Goal: Task Accomplishment & Management: Manage account settings

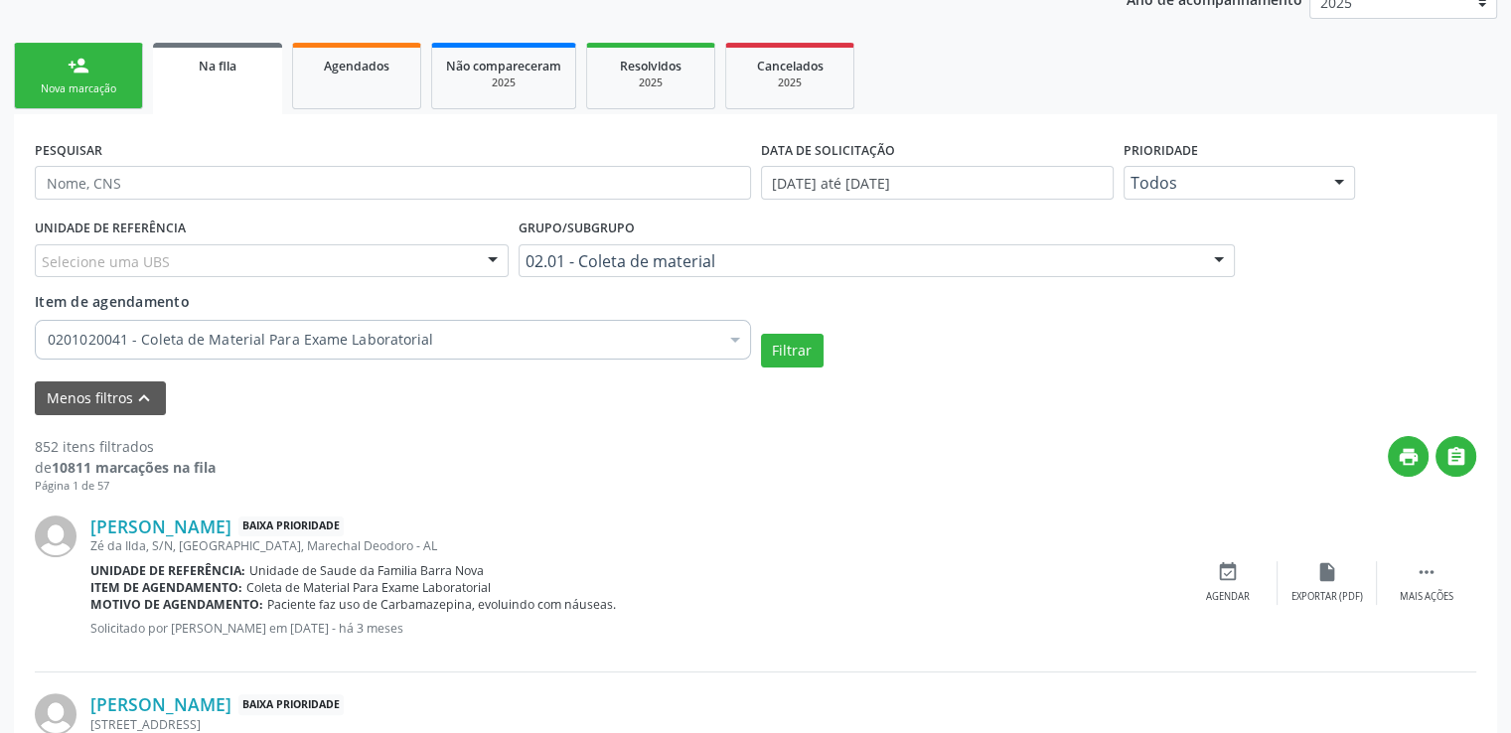
scroll to position [397, 0]
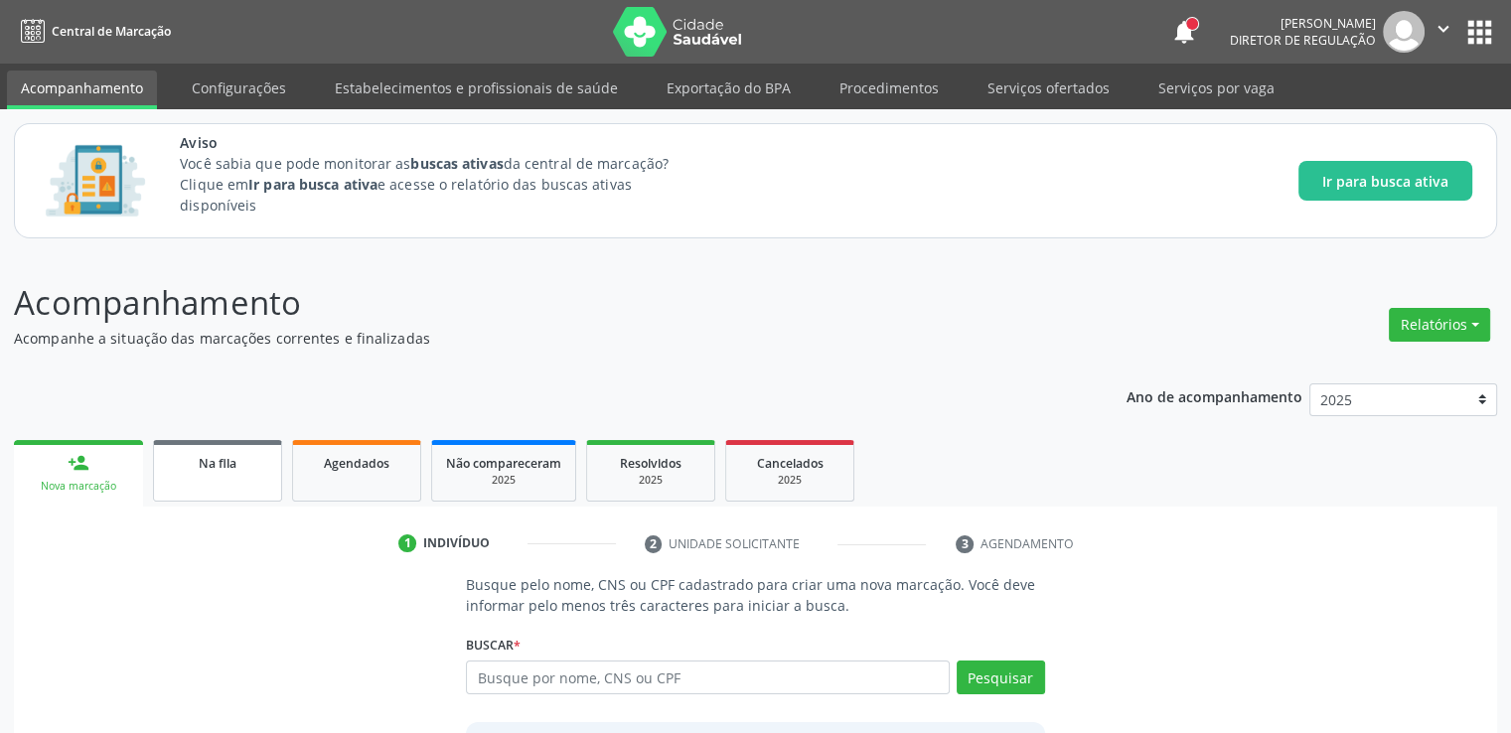
click at [298, 457] on link "Agendados" at bounding box center [356, 471] width 129 height 62
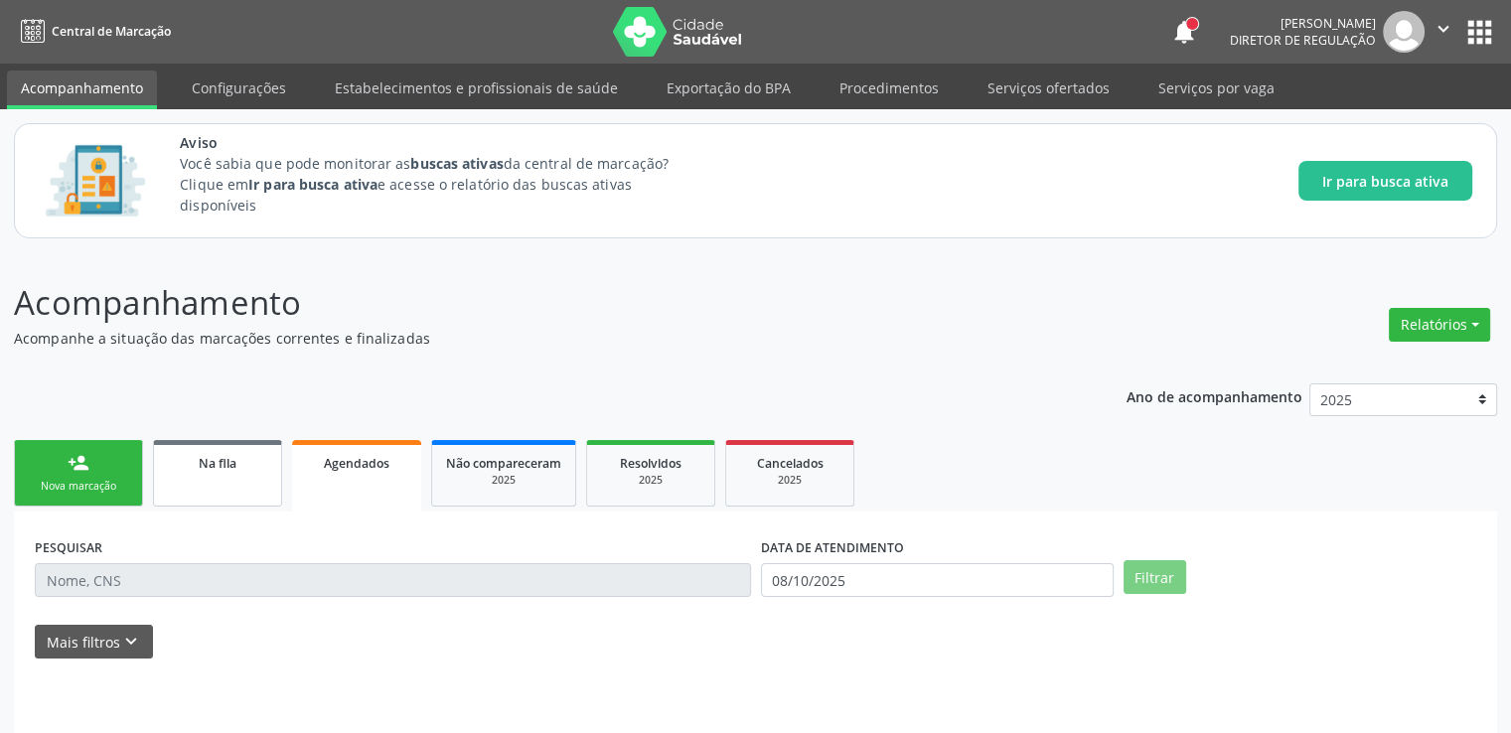
click at [227, 482] on link "Na fila" at bounding box center [217, 473] width 129 height 67
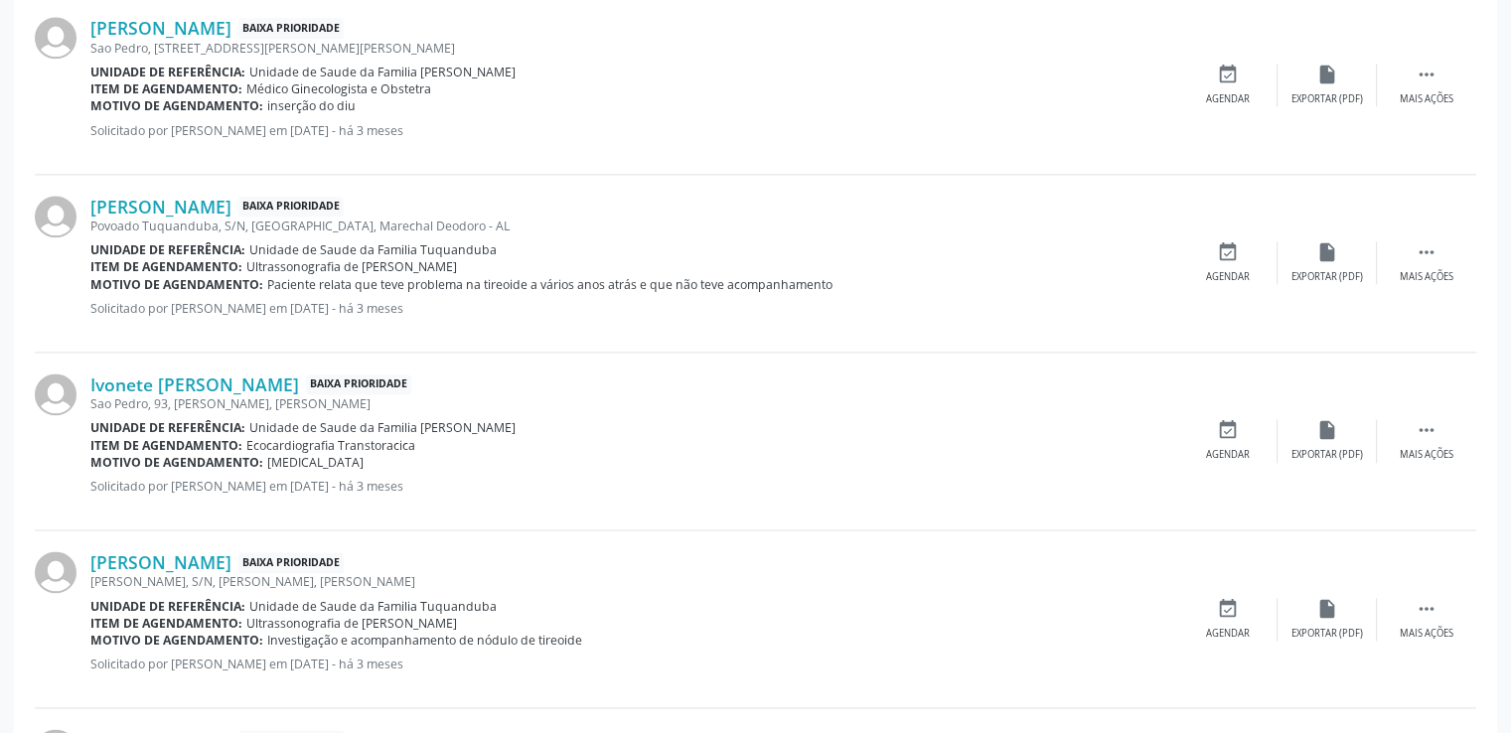
scroll to position [2797, 0]
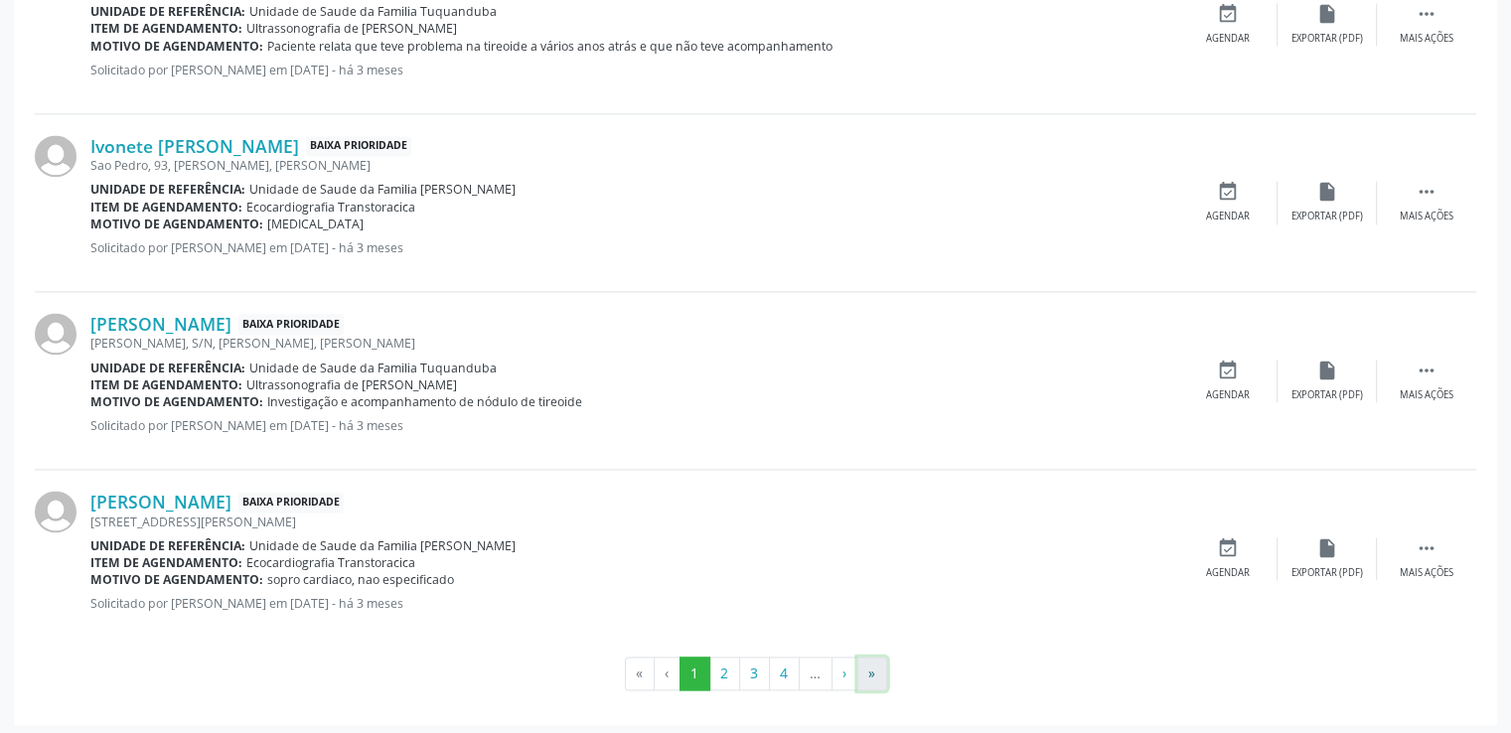
click at [870, 672] on button "»" at bounding box center [872, 674] width 30 height 34
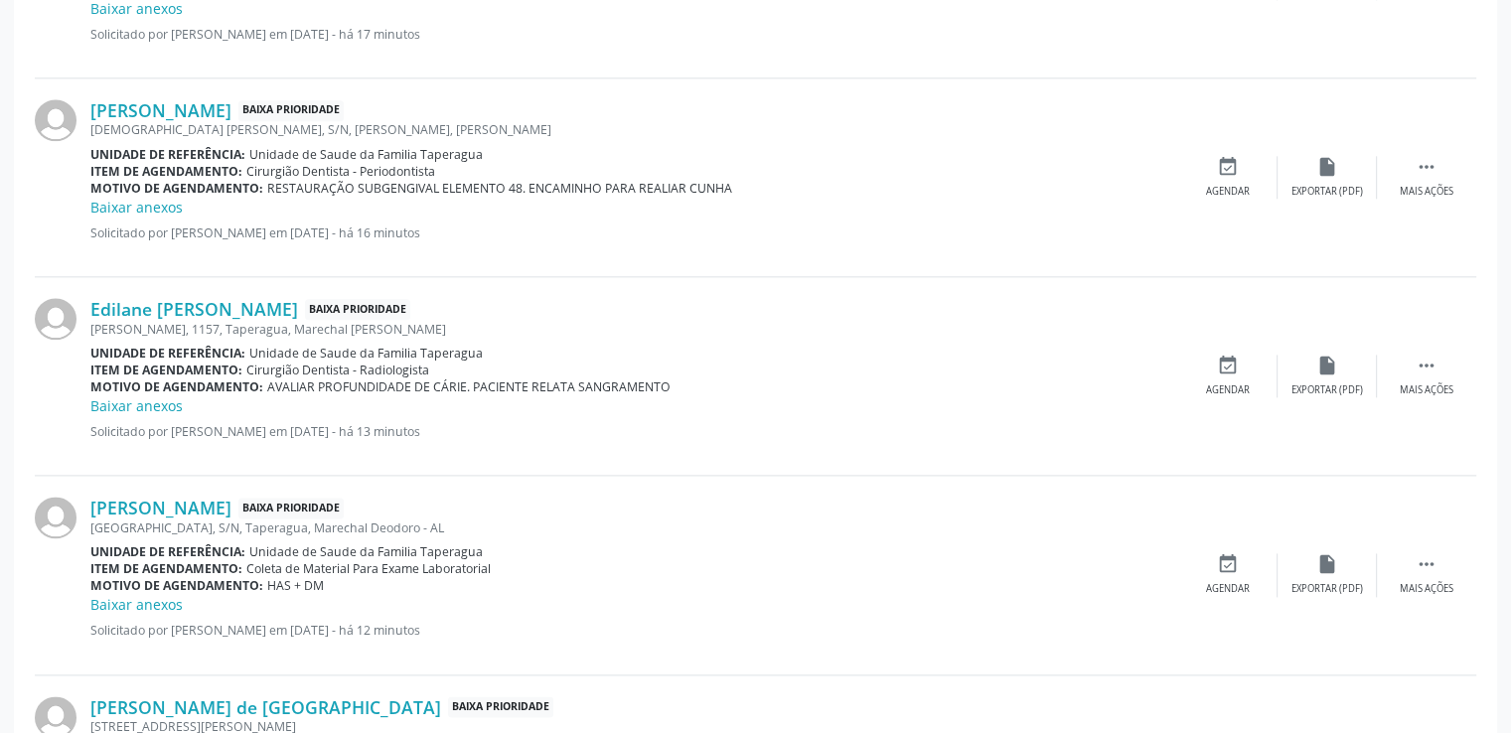
scroll to position [2658, 0]
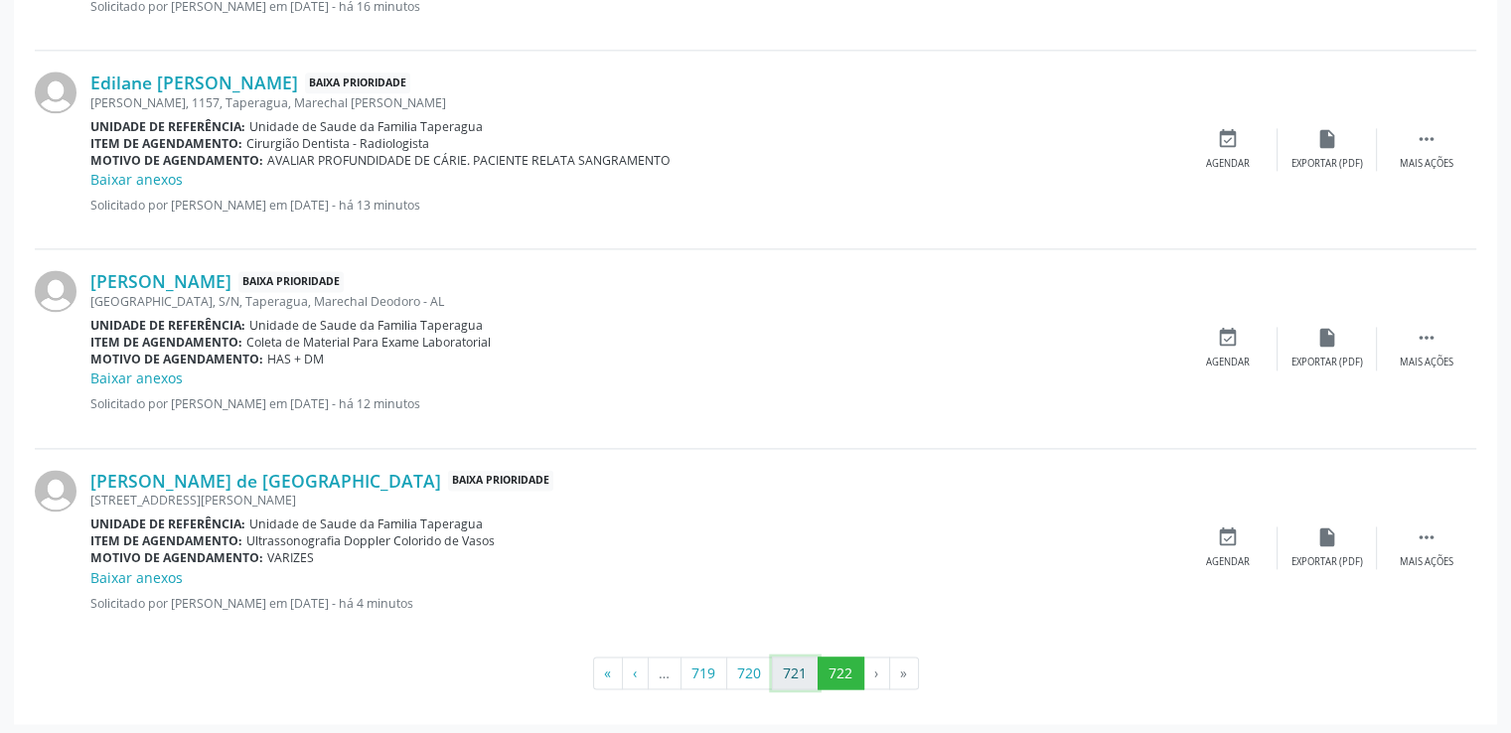
click at [795, 670] on button "721" at bounding box center [795, 674] width 47 height 34
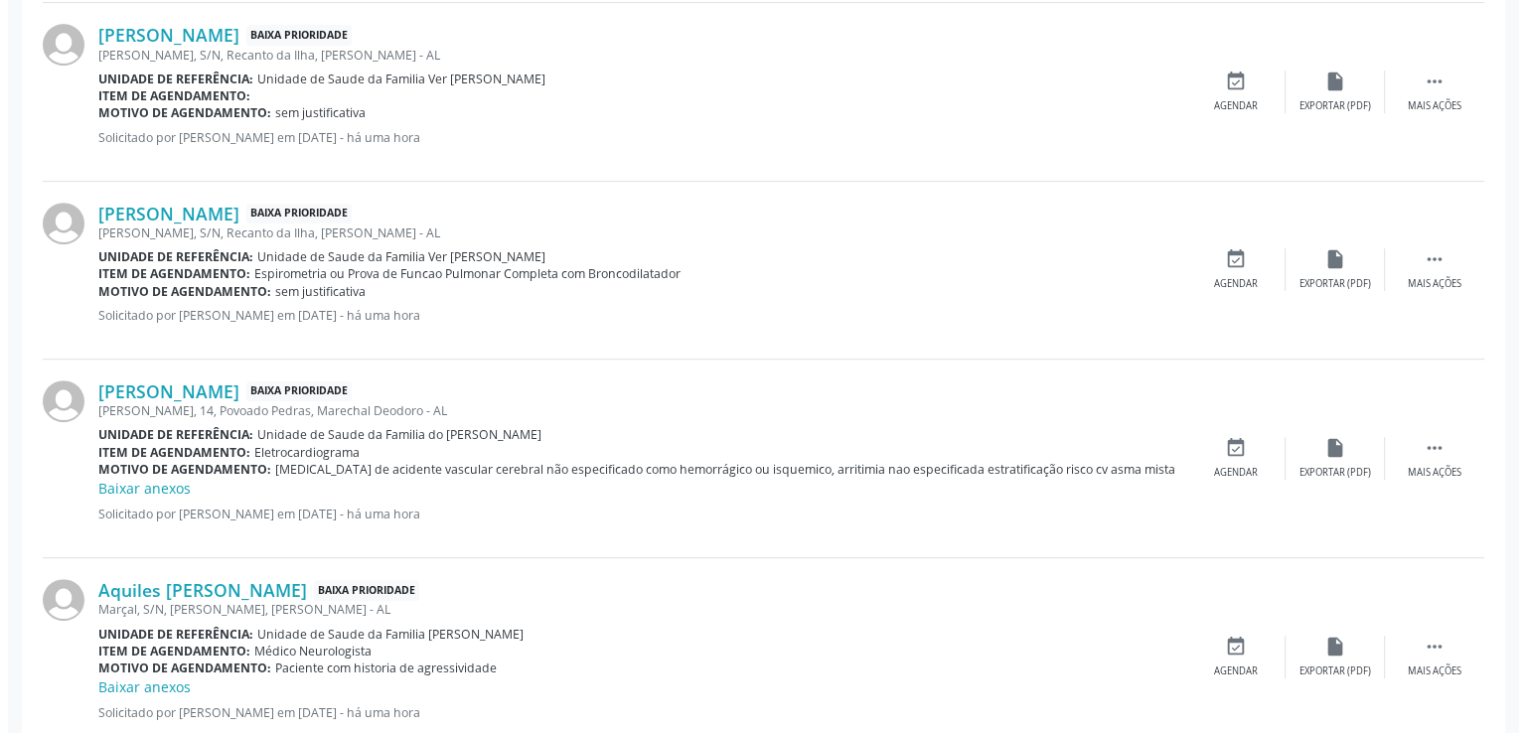
scroll to position [898, 0]
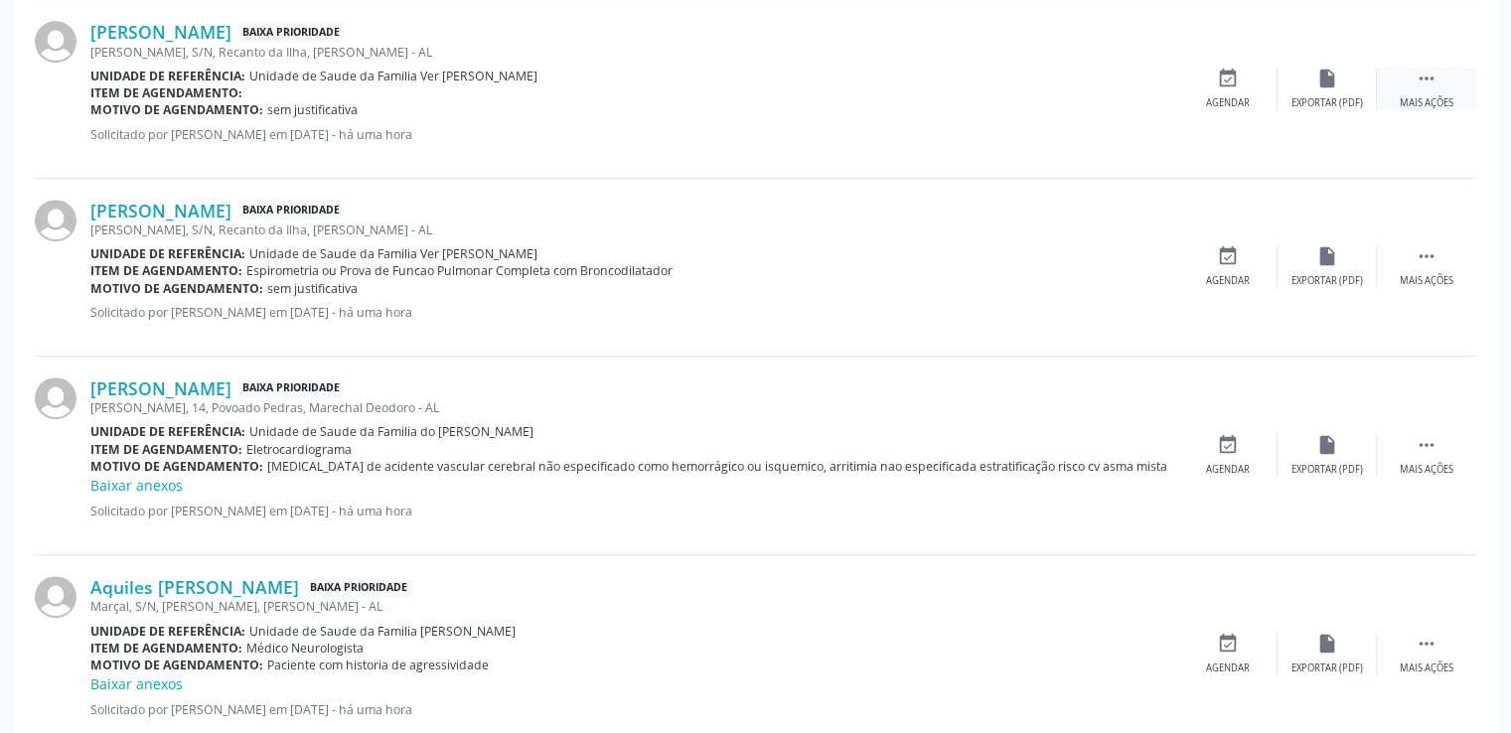
click at [1427, 74] on icon "" at bounding box center [1426, 79] width 22 height 22
click at [1231, 84] on icon "cancel" at bounding box center [1228, 79] width 22 height 22
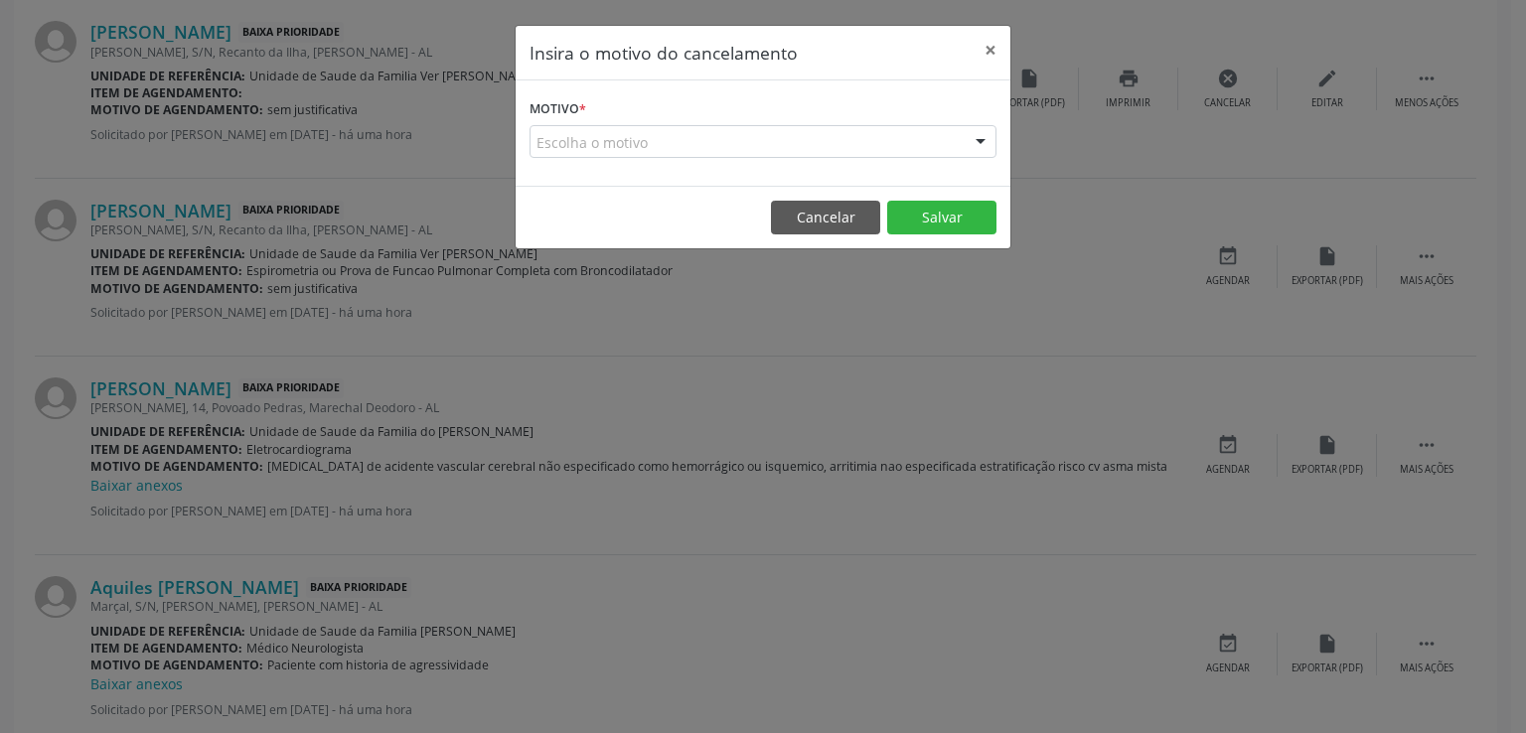
click at [569, 129] on div "Escolha o motivo" at bounding box center [762, 142] width 467 height 34
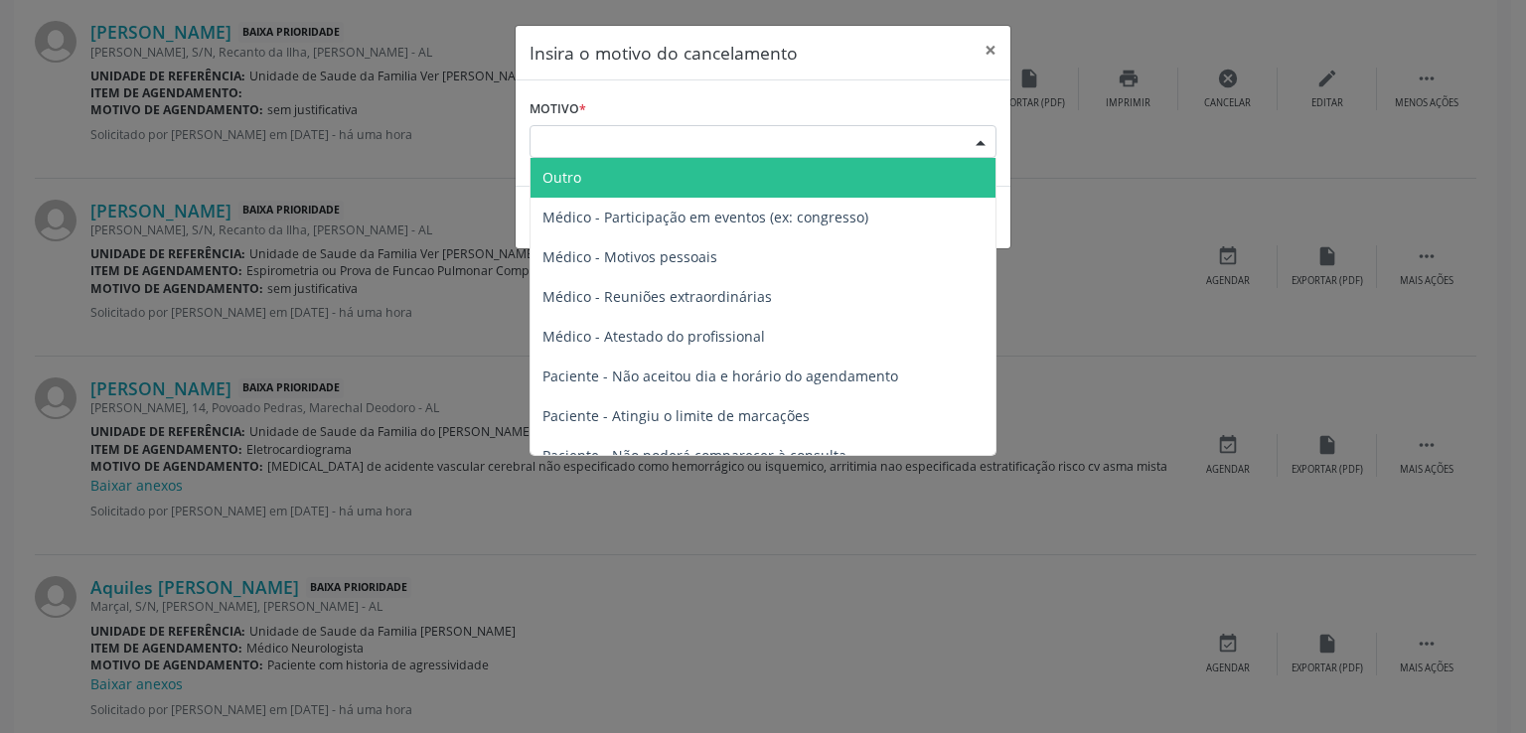
click at [569, 172] on span "Outro" at bounding box center [561, 177] width 39 height 19
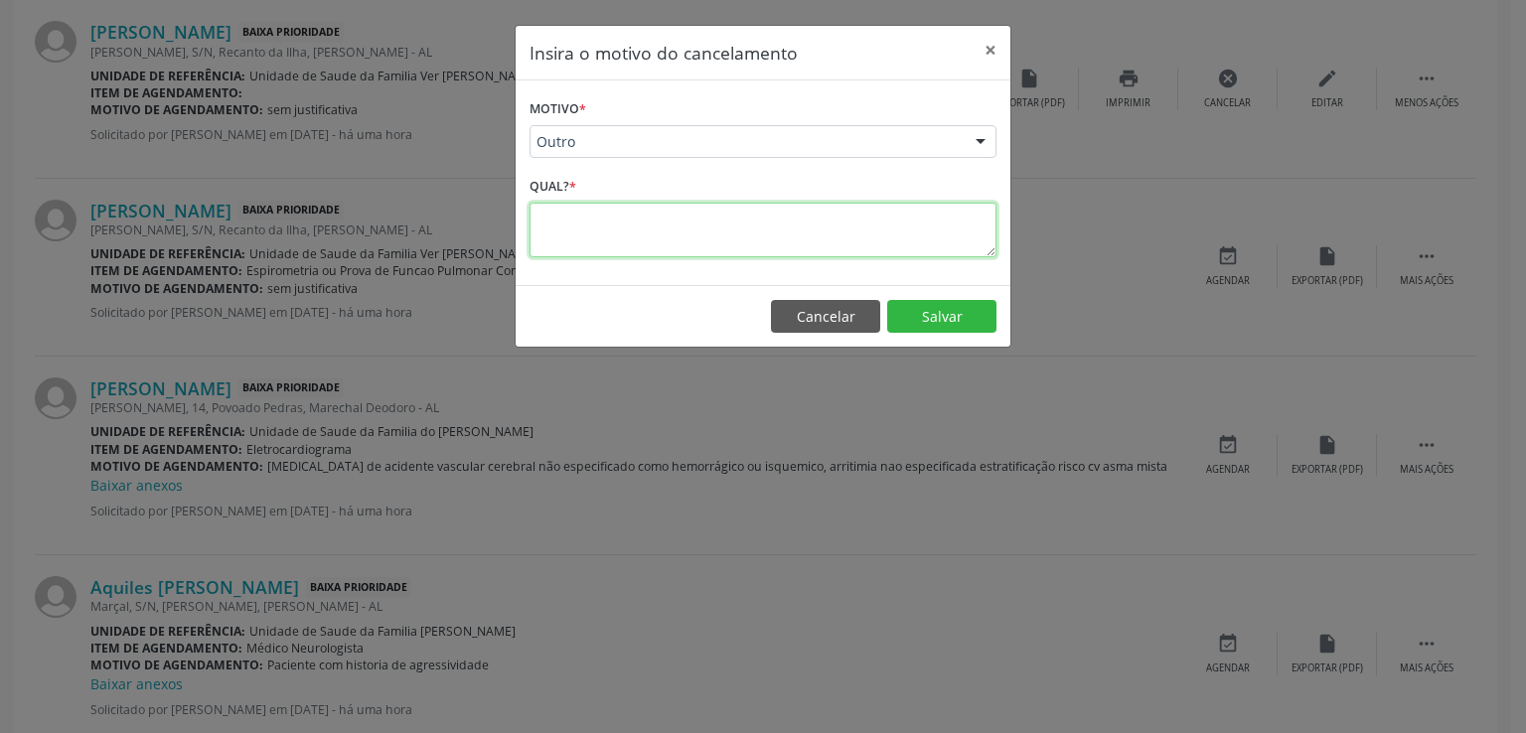
click at [588, 214] on textarea at bounding box center [762, 230] width 467 height 55
type textarea "sem o item de agendamento"
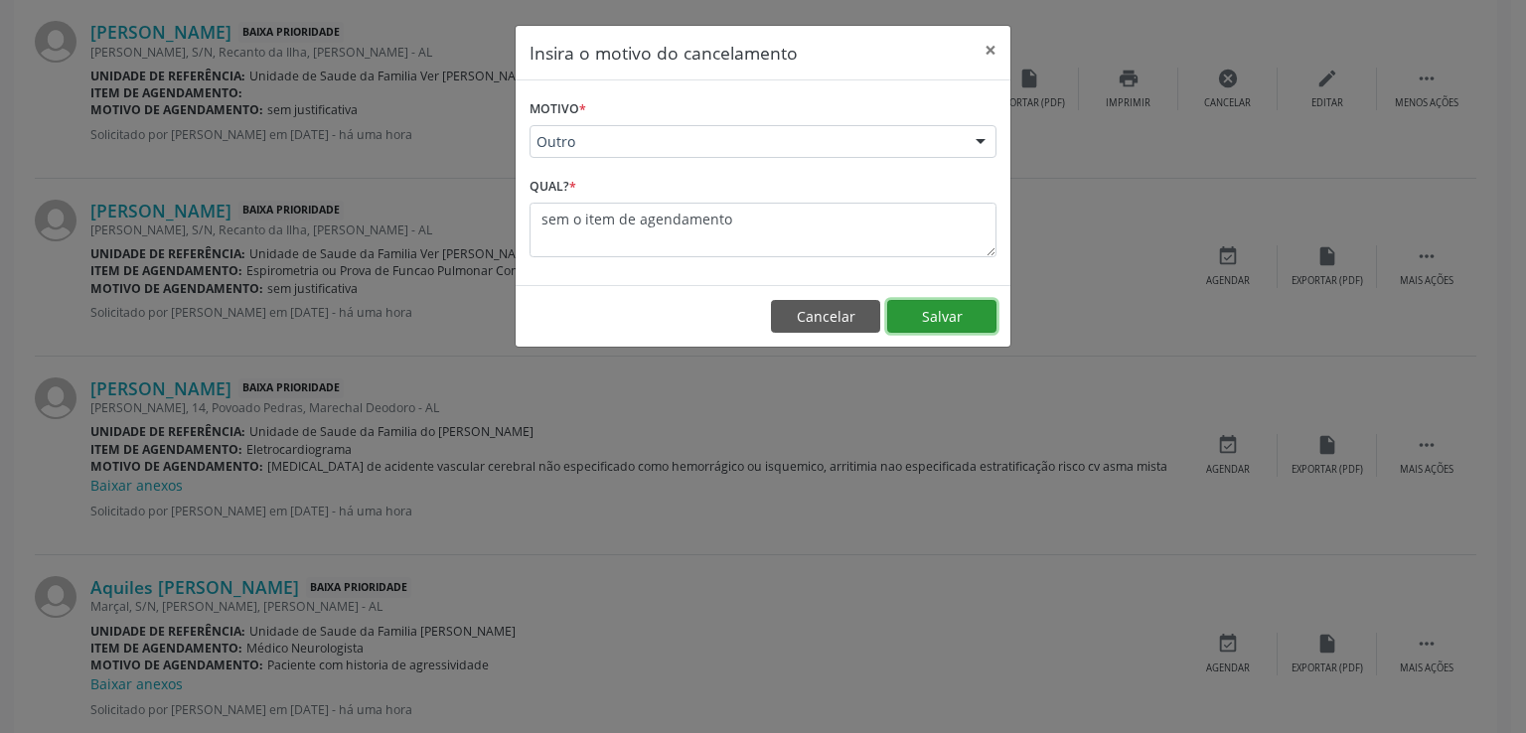
click at [959, 313] on button "Salvar" at bounding box center [941, 317] width 109 height 34
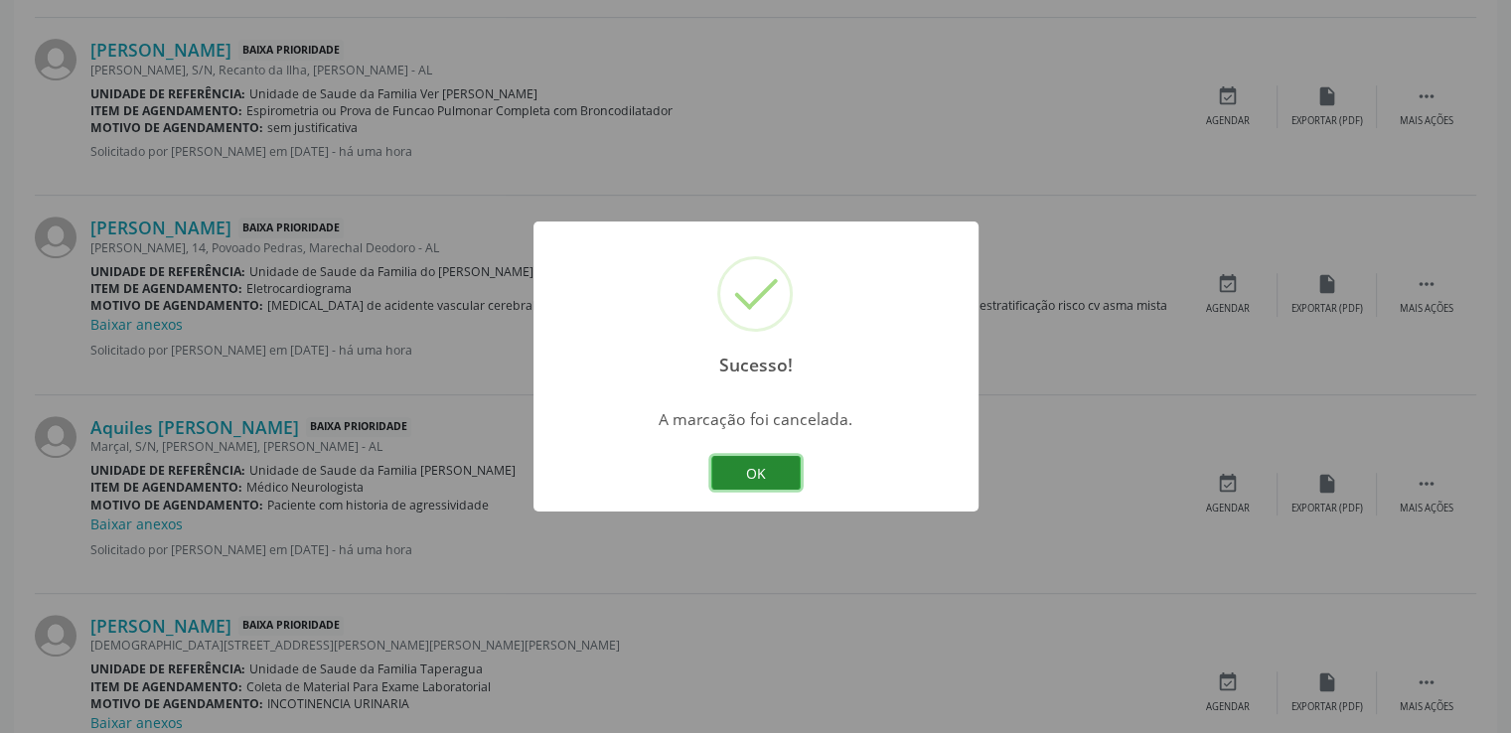
click at [751, 470] on button "OK" at bounding box center [755, 473] width 89 height 34
click at [751, 470] on div "Sucesso! × A marcação foi cancelada. OK Cancel" at bounding box center [755, 366] width 1511 height 733
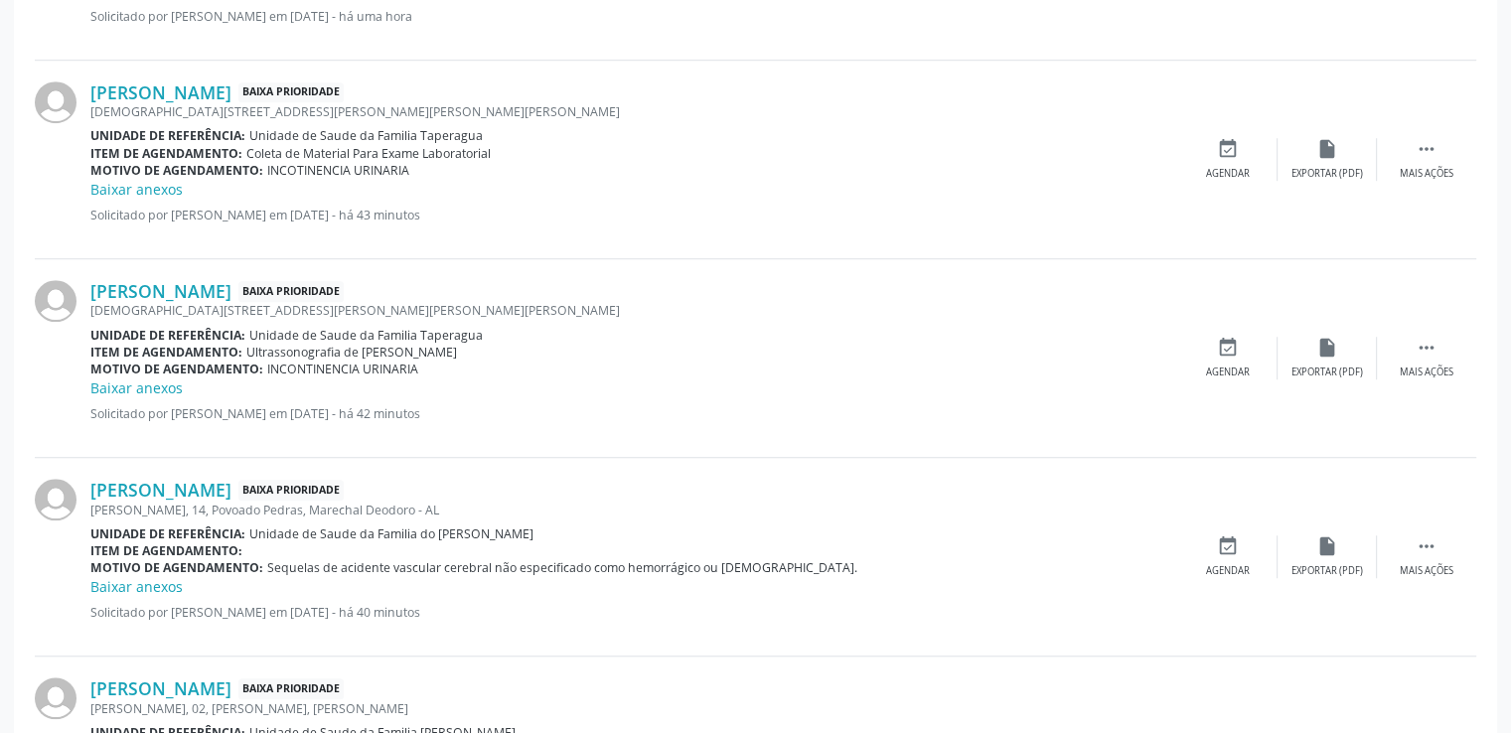
scroll to position [1494, 0]
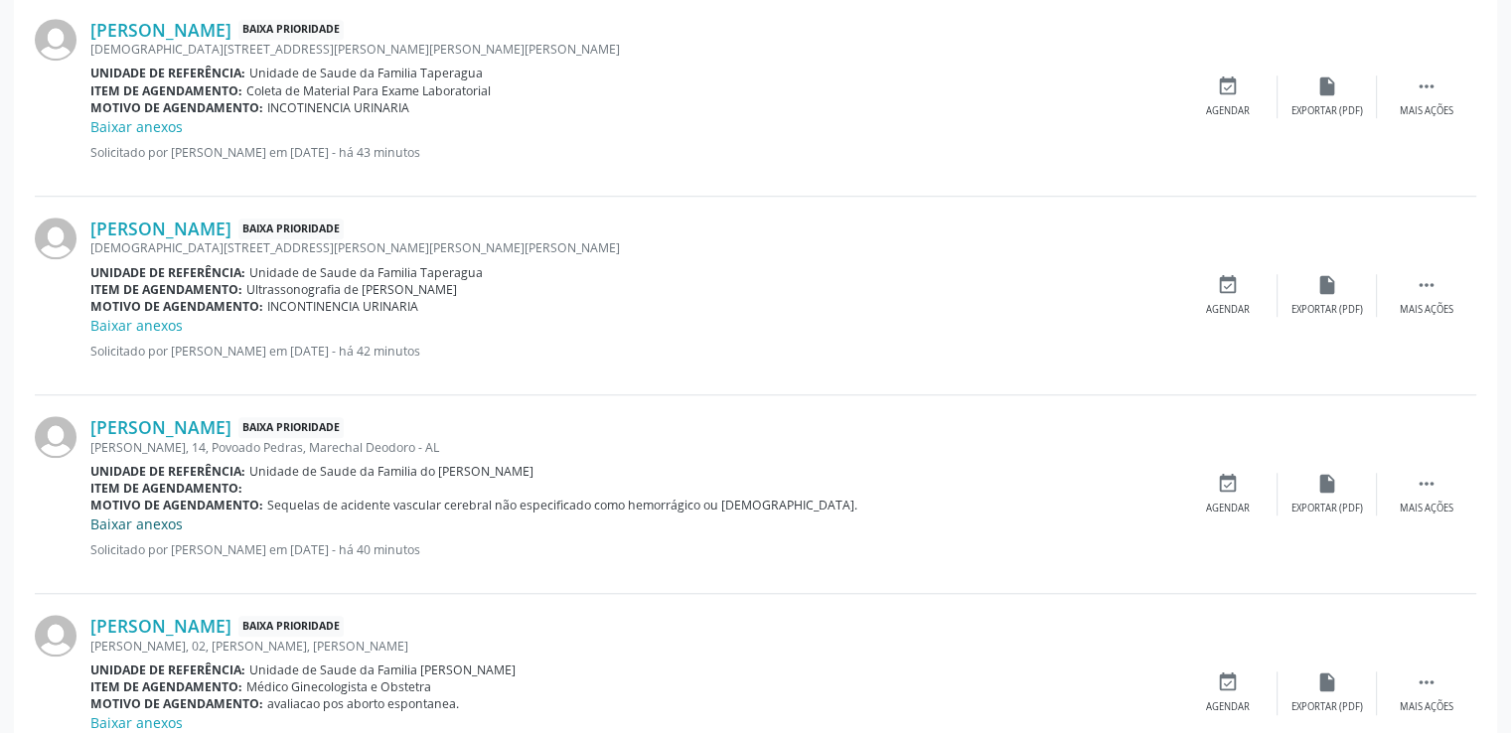
click at [163, 518] on link "Baixar anexos" at bounding box center [136, 524] width 92 height 19
